Goal: Navigation & Orientation: Find specific page/section

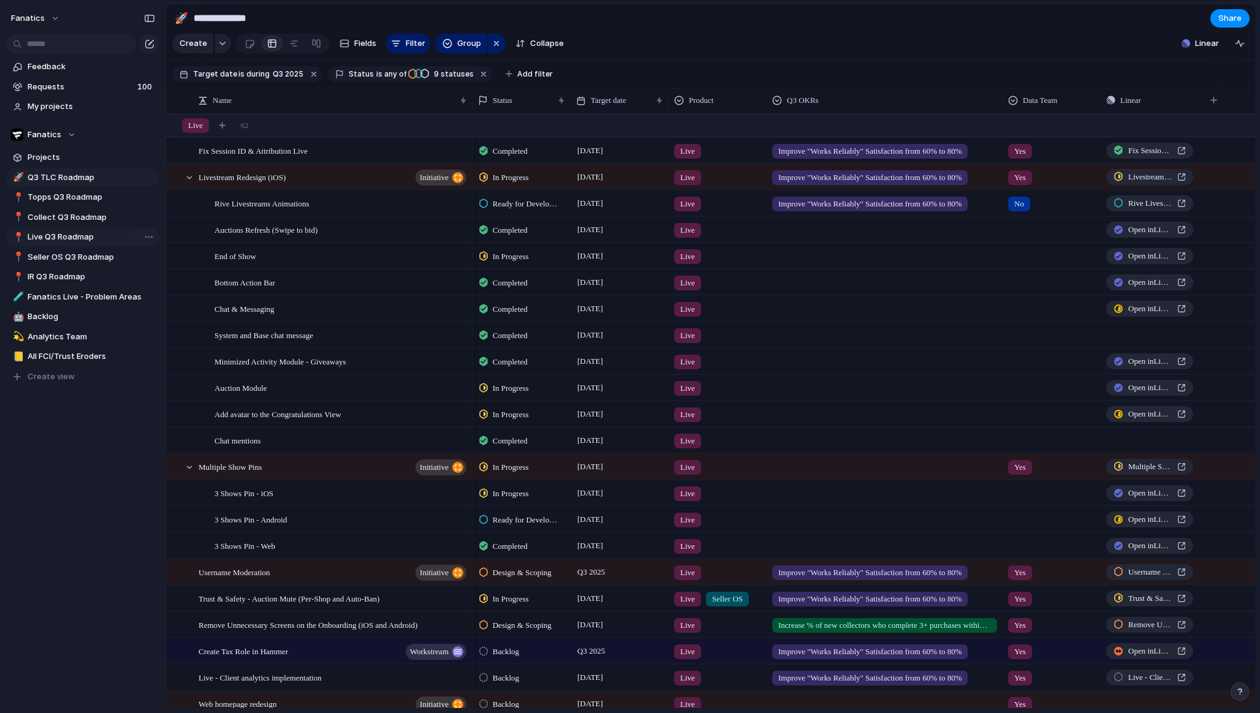
click at [100, 236] on span "Live Q3 Roadmap" at bounding box center [91, 237] width 127 height 12
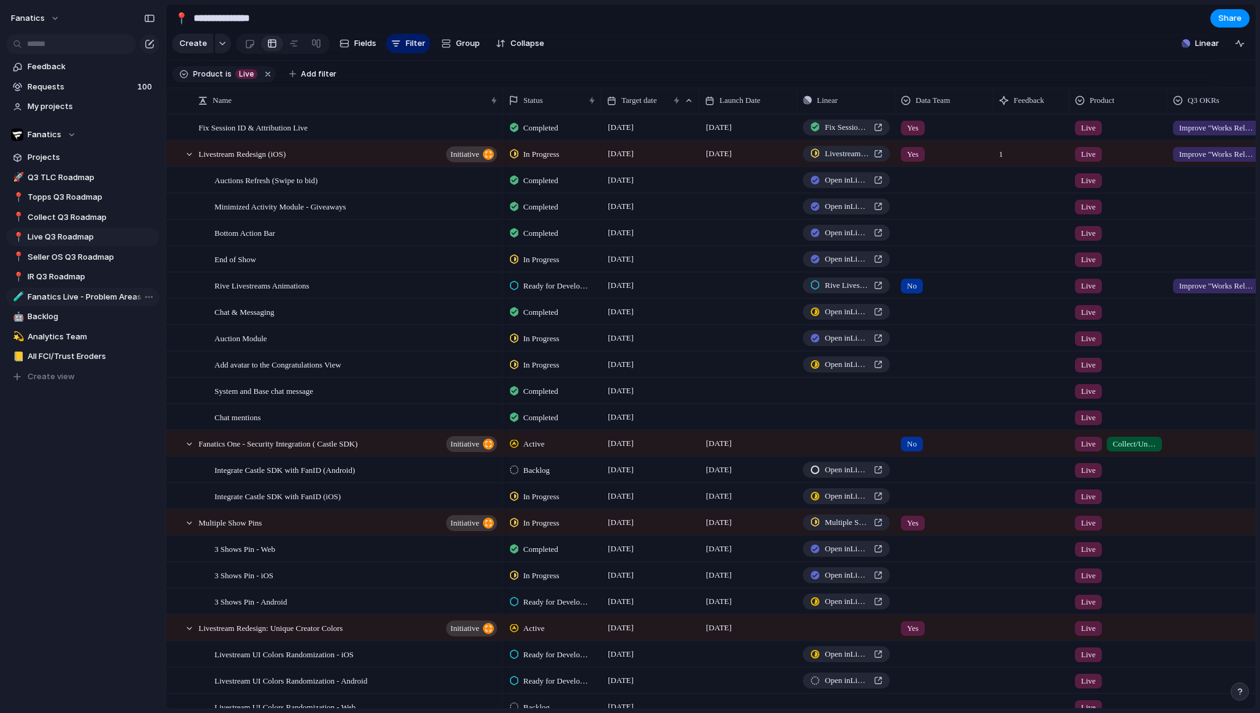
click at [91, 300] on span "Fanatics Live - Problem Areas" at bounding box center [91, 297] width 127 height 12
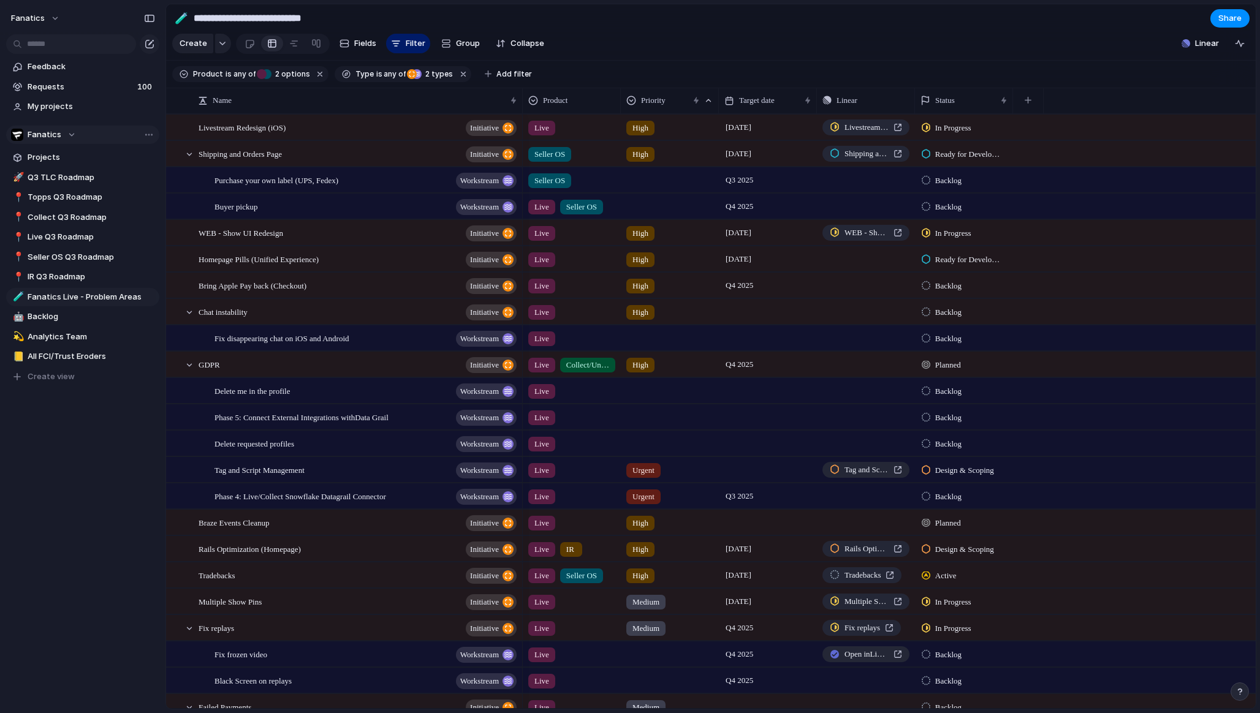
click at [72, 133] on div "Fanatics" at bounding box center [43, 135] width 65 height 12
click at [72, 135] on div "Fanatics ⚡ [L&C] Android ⚡ [L&C] Backend ⚡ [L&C] iOS 🕸 [L&C] Web ⚡ AI ⚡ Analyti…" at bounding box center [630, 356] width 1260 height 713
click at [80, 181] on span "Q3 TLC Roadmap" at bounding box center [91, 178] width 127 height 12
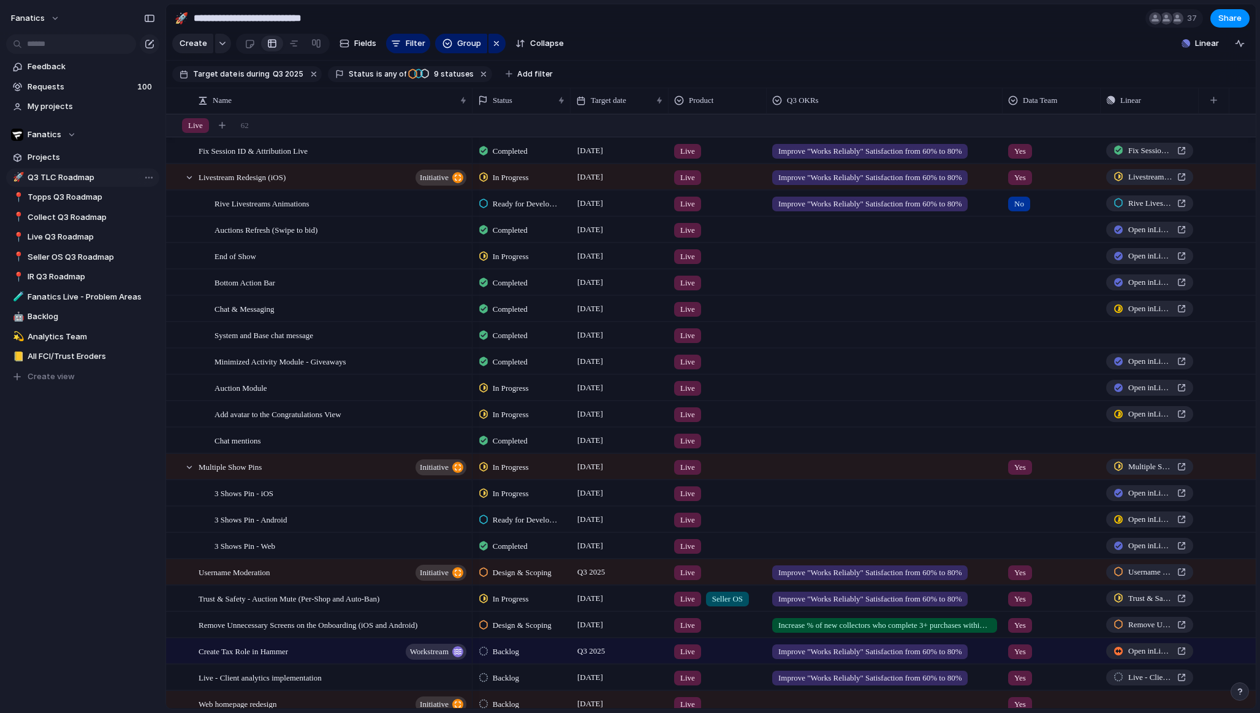
type input "**********"
